Goal: Navigation & Orientation: Find specific page/section

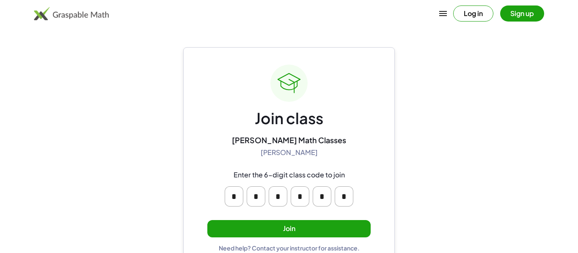
scroll to position [16, 0]
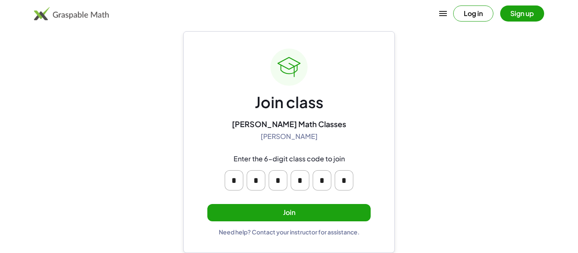
click at [297, 218] on button "Join" at bounding box center [288, 212] width 163 height 17
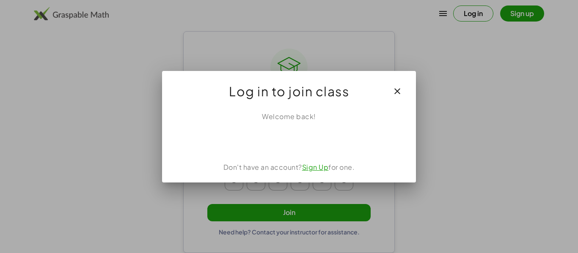
scroll to position [0, 0]
click at [395, 94] on icon "button" at bounding box center [397, 91] width 10 height 10
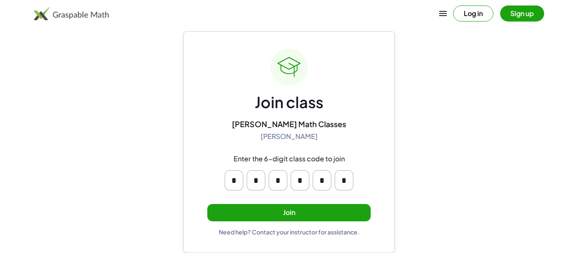
click at [318, 213] on button "Join" at bounding box center [288, 212] width 163 height 17
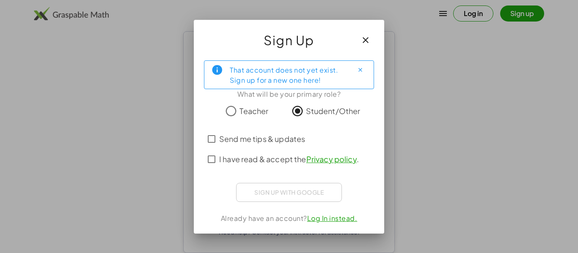
click at [284, 161] on span "I have read & accept the Privacy policy ." at bounding box center [289, 159] width 140 height 11
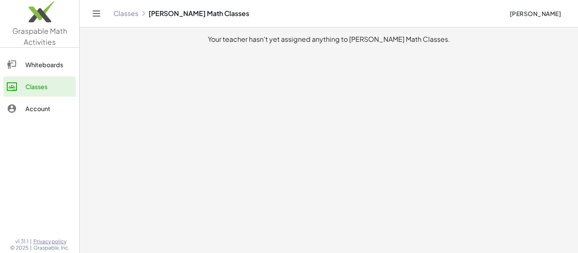
click at [14, 68] on icon at bounding box center [12, 65] width 10 height 10
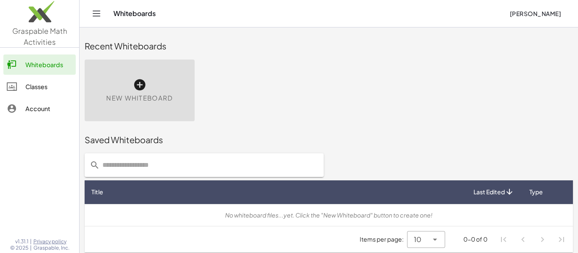
click at [25, 109] on div at bounding box center [16, 109] width 19 height 10
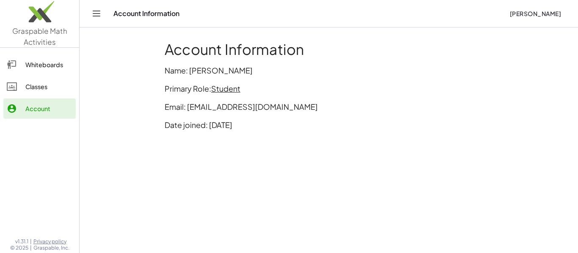
click at [40, 92] on link "Classes" at bounding box center [39, 87] width 72 height 20
